Goal: Task Accomplishment & Management: Complete application form

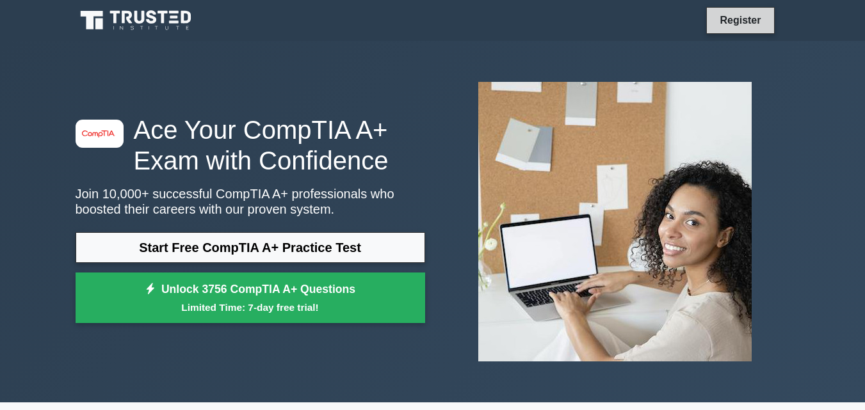
click at [738, 26] on link "Register" at bounding box center [740, 20] width 56 height 16
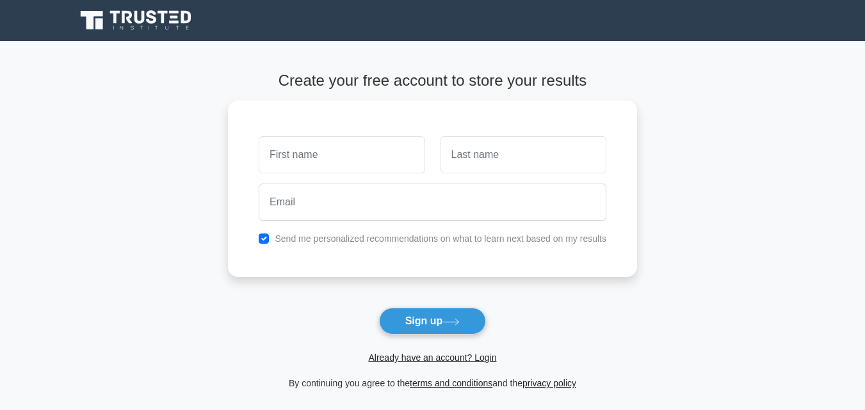
click at [553, 58] on div "Create your free account to store your results Send me personalized recommendat…" at bounding box center [432, 231] width 409 height 381
click at [311, 174] on div at bounding box center [341, 151] width 181 height 47
click at [321, 146] on input "text" at bounding box center [342, 151] width 166 height 37
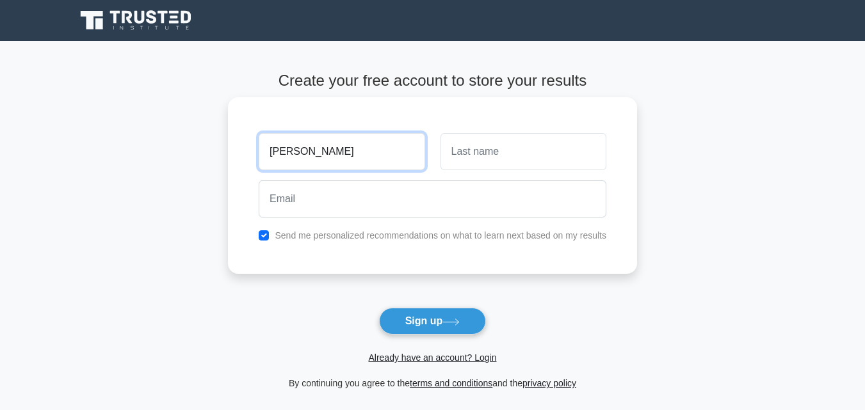
type input "[PERSON_NAME]"
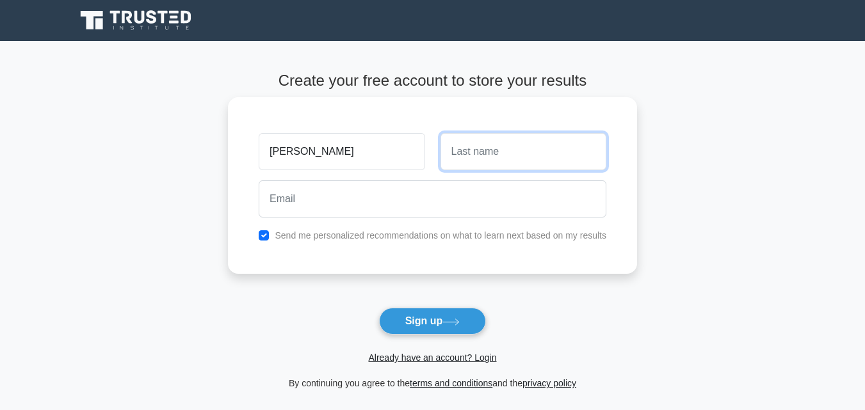
click at [496, 147] on input "text" at bounding box center [524, 151] width 166 height 37
type input "Mantey"
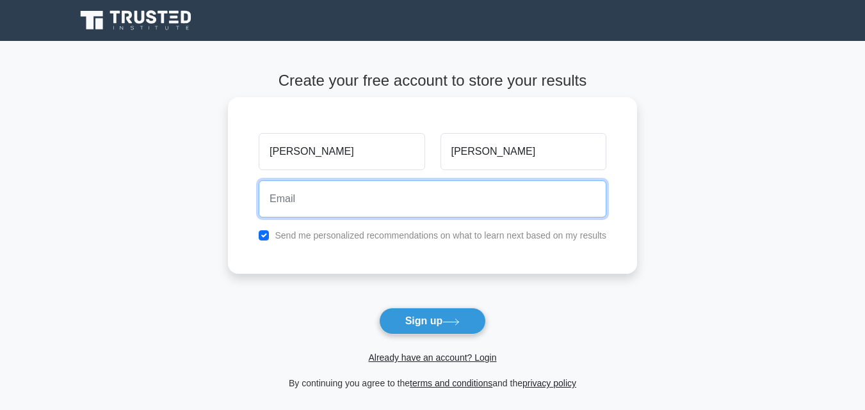
click at [464, 212] on input "email" at bounding box center [433, 199] width 348 height 37
type input "manteytheophlius25@gmail.com"
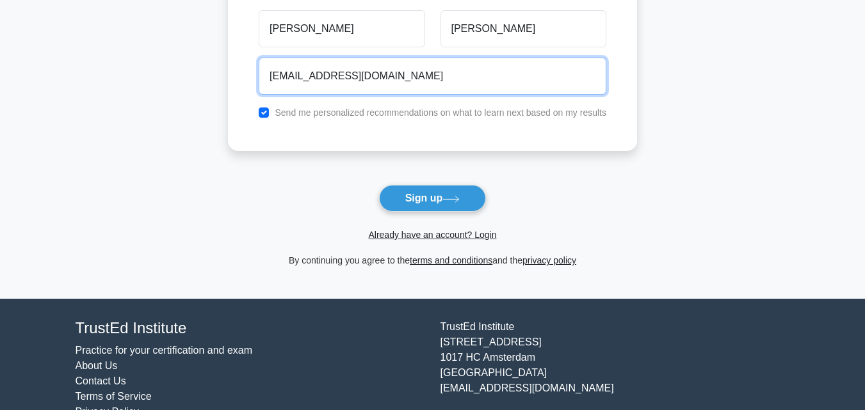
scroll to position [149, 0]
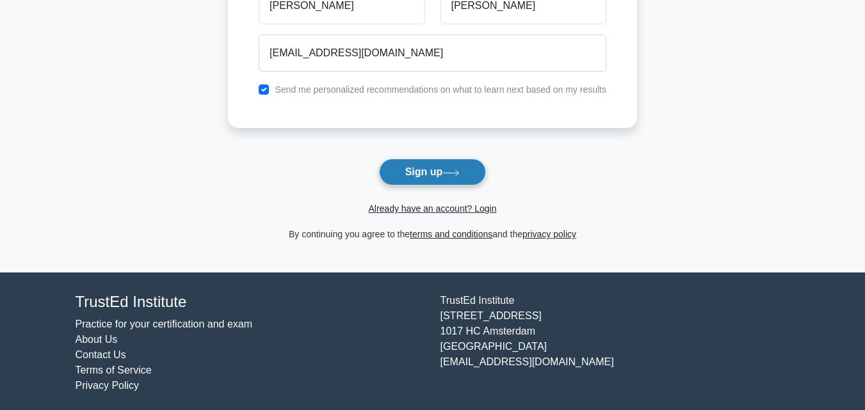
click at [440, 179] on button "Sign up" at bounding box center [433, 172] width 108 height 27
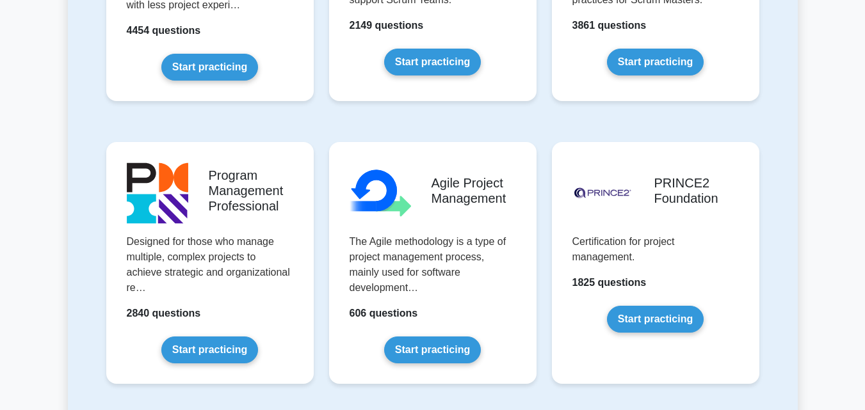
scroll to position [359, 0]
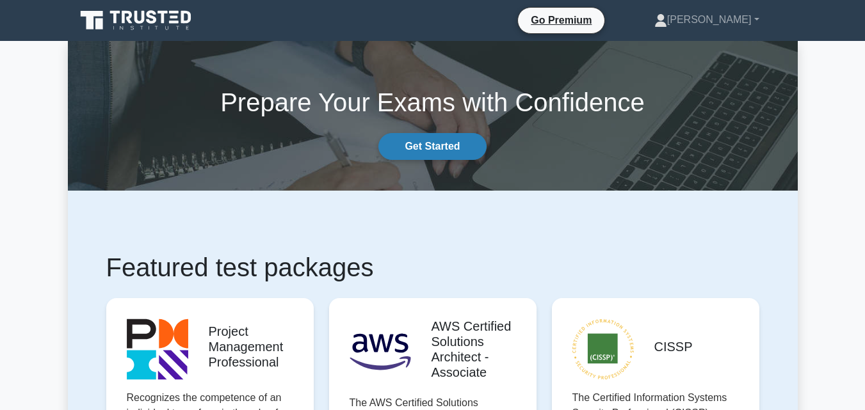
click at [435, 155] on link "Get Started" at bounding box center [432, 146] width 108 height 27
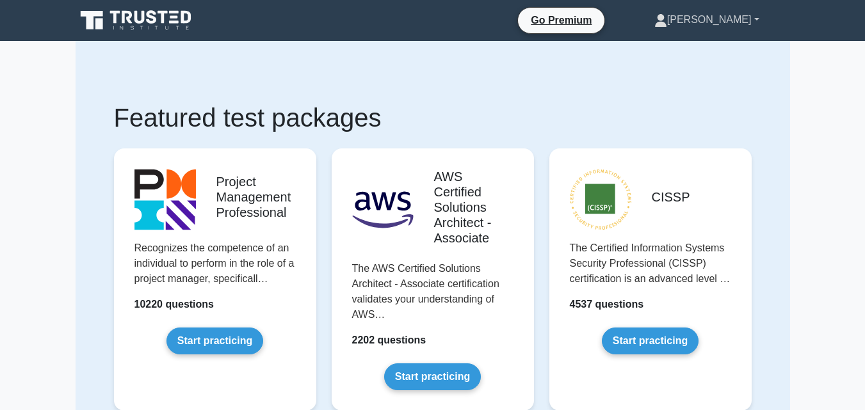
click at [691, 28] on link "[PERSON_NAME]" at bounding box center [707, 20] width 166 height 26
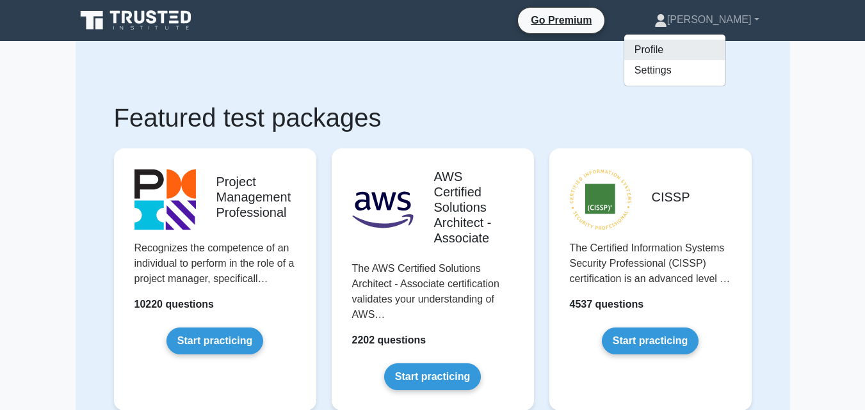
click at [668, 46] on link "Profile" at bounding box center [674, 50] width 101 height 20
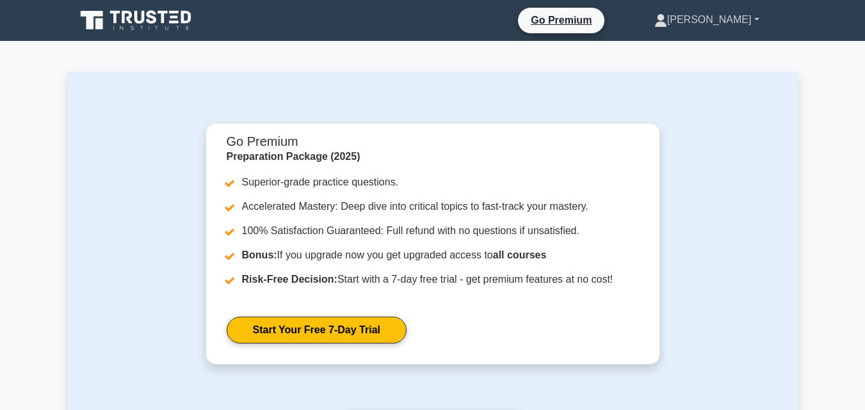
click at [752, 17] on link "[PERSON_NAME]" at bounding box center [707, 20] width 166 height 26
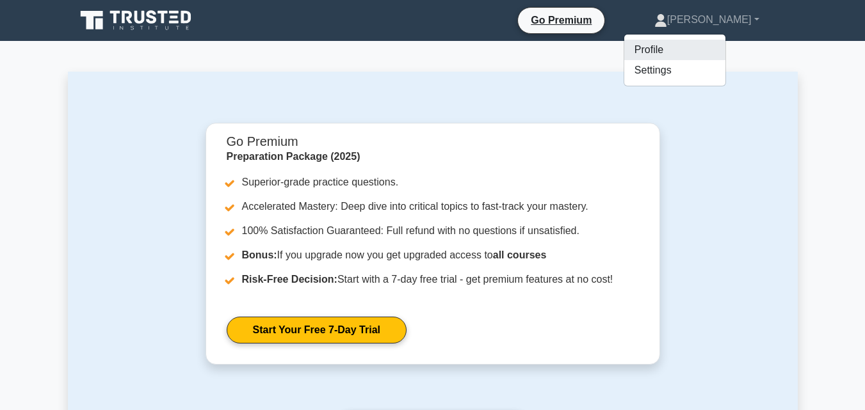
click at [679, 59] on link "Profile" at bounding box center [674, 50] width 101 height 20
